Goal: Contribute content

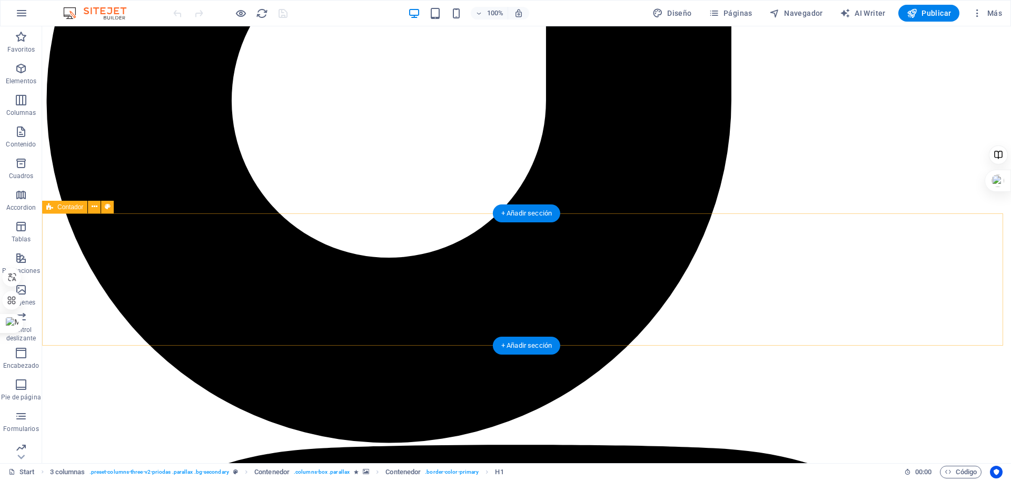
scroll to position [813, 0]
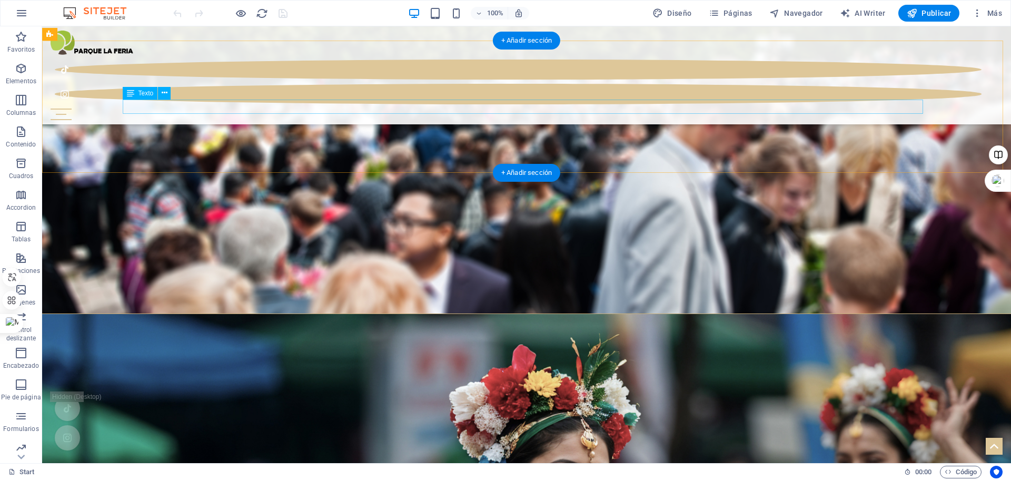
drag, startPoint x: 218, startPoint y: 103, endPoint x: 259, endPoint y: 129, distance: 49.2
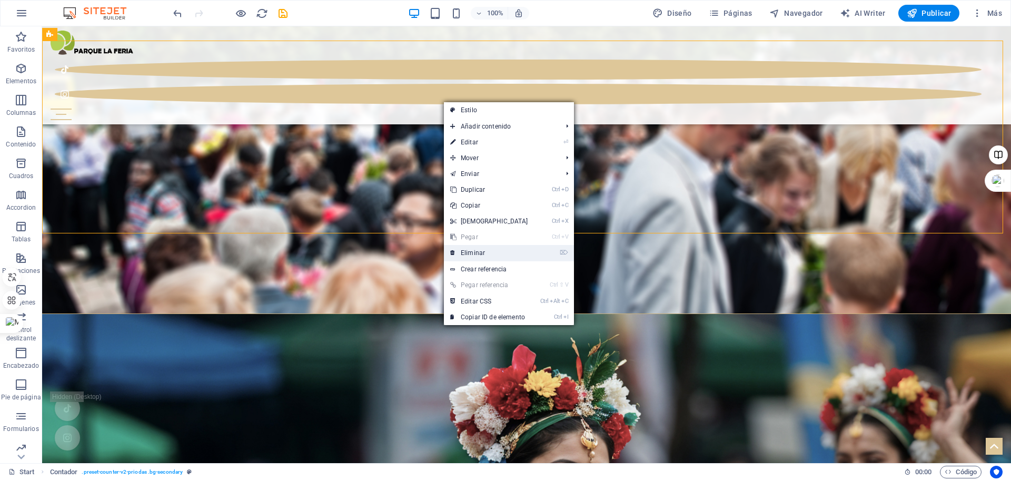
click at [476, 252] on link "⌦ Eliminar" at bounding box center [489, 253] width 91 height 16
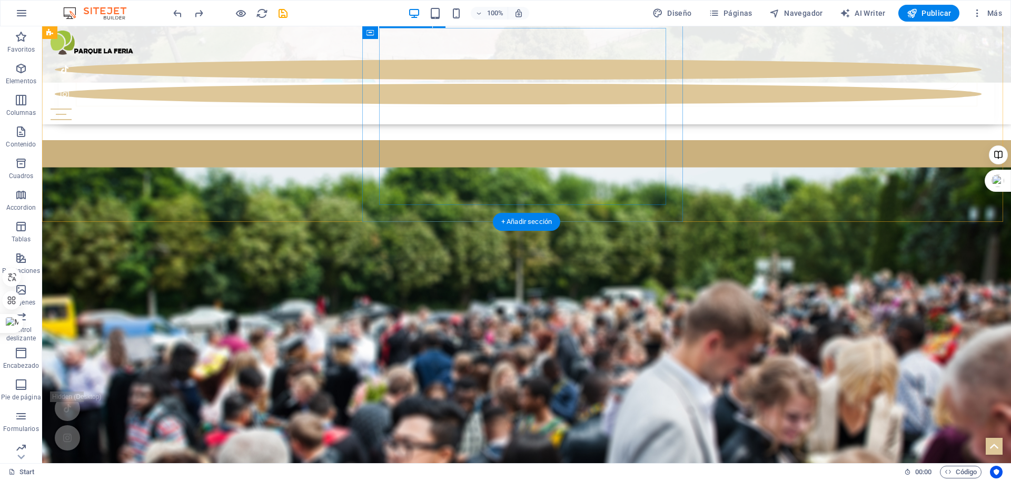
scroll to position [632, 0]
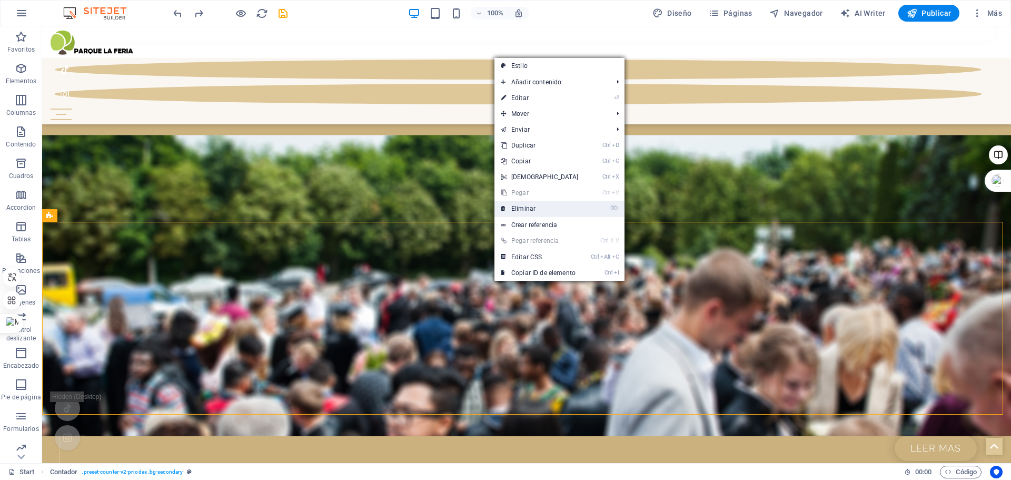
click at [527, 209] on link "⌦ Eliminar" at bounding box center [539, 209] width 91 height 16
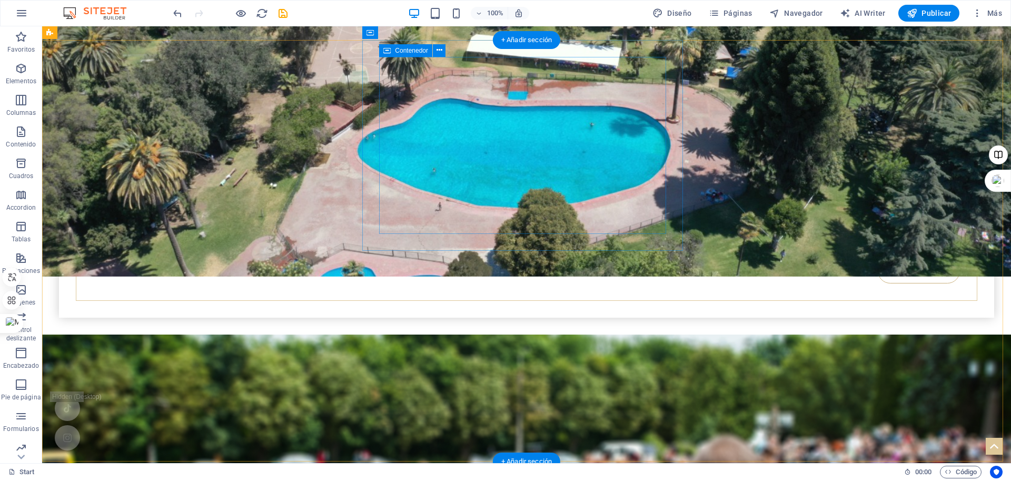
scroll to position [368, 0]
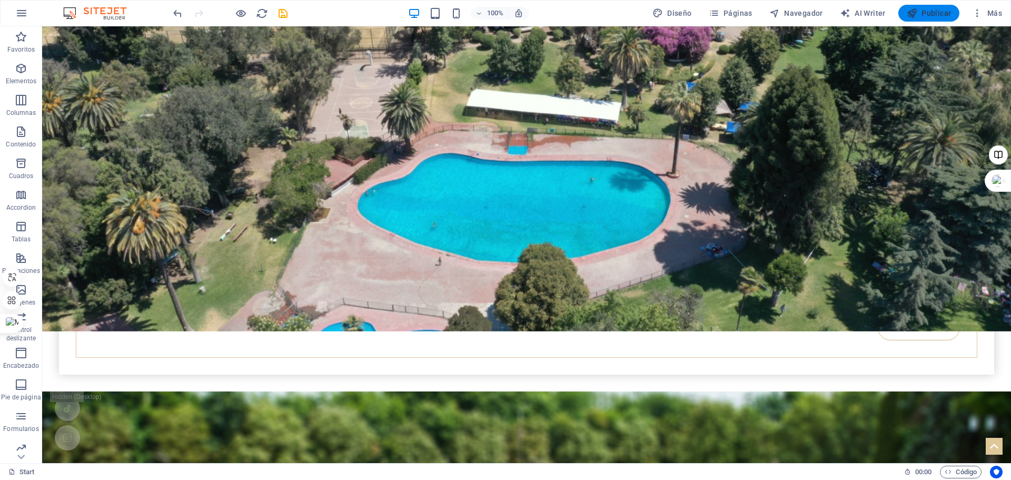
click at [922, 7] on button "Publicar" at bounding box center [929, 13] width 62 height 17
checkbox input "false"
